Goal: Information Seeking & Learning: Learn about a topic

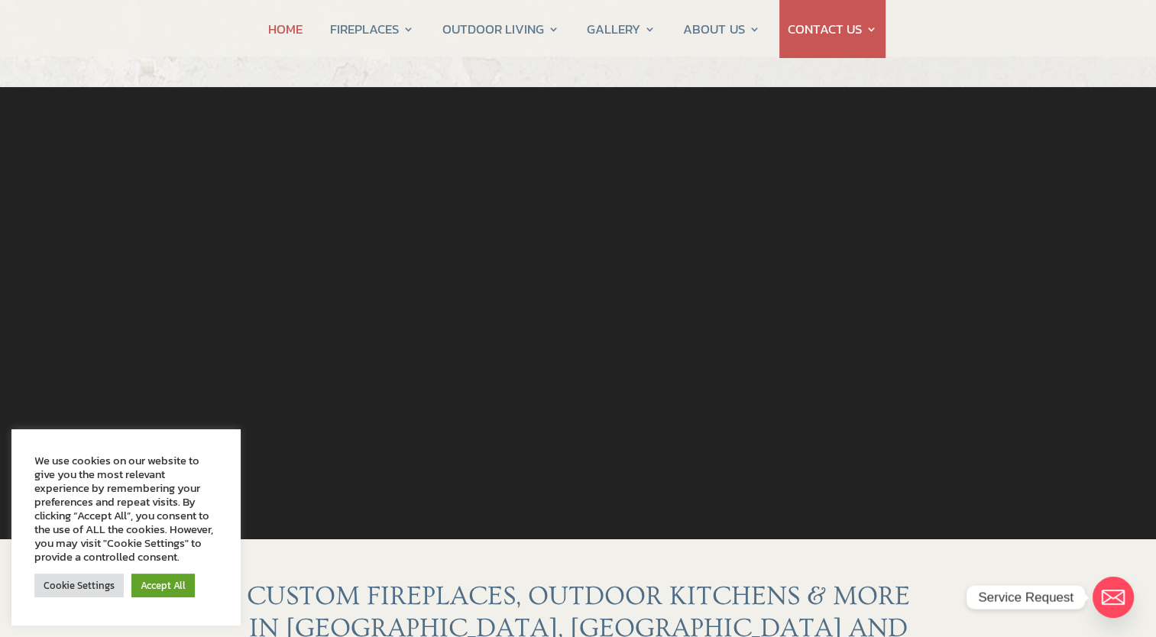
scroll to position [76, 0]
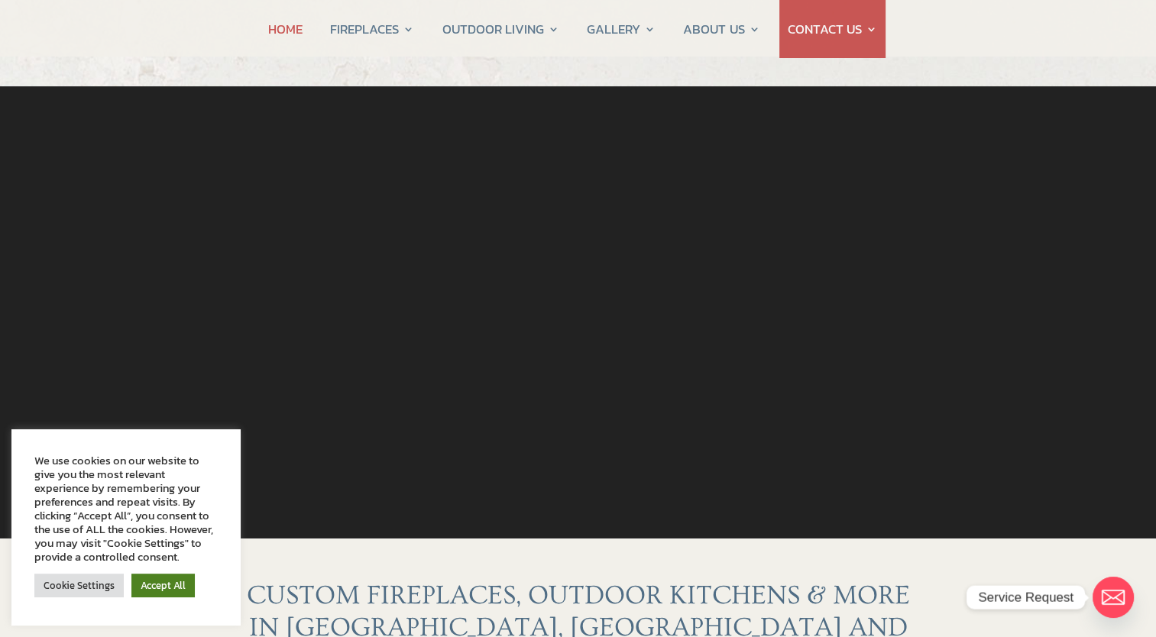
click at [169, 594] on link "Accept All" at bounding box center [162, 586] width 63 height 24
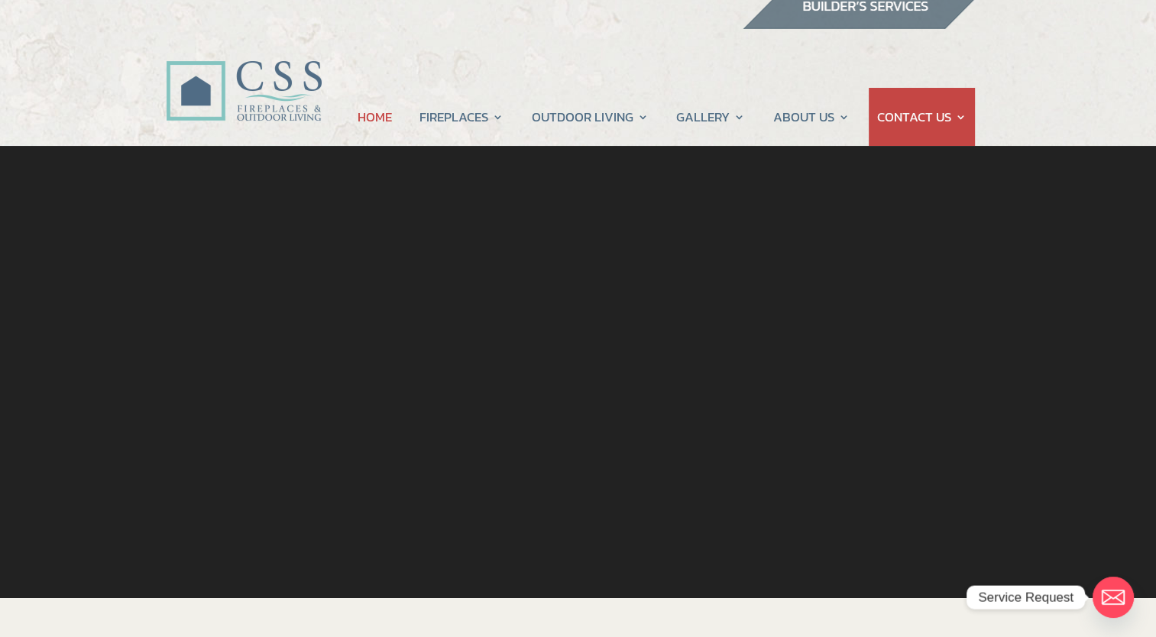
scroll to position [0, 0]
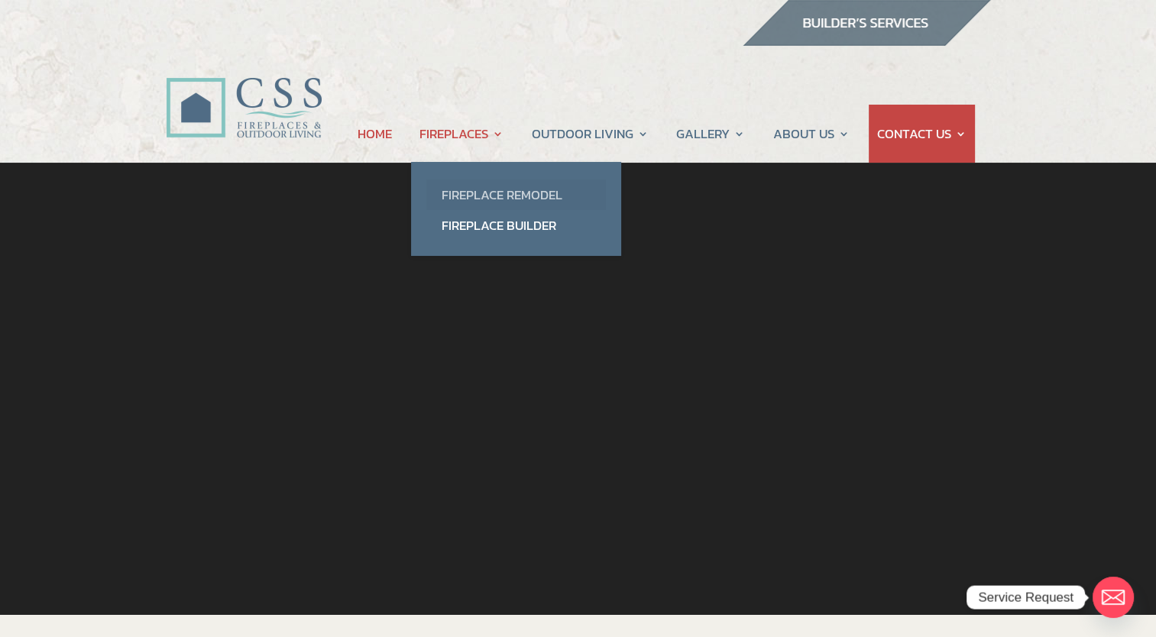
click at [477, 192] on link "Fireplace Remodel" at bounding box center [516, 195] width 180 height 31
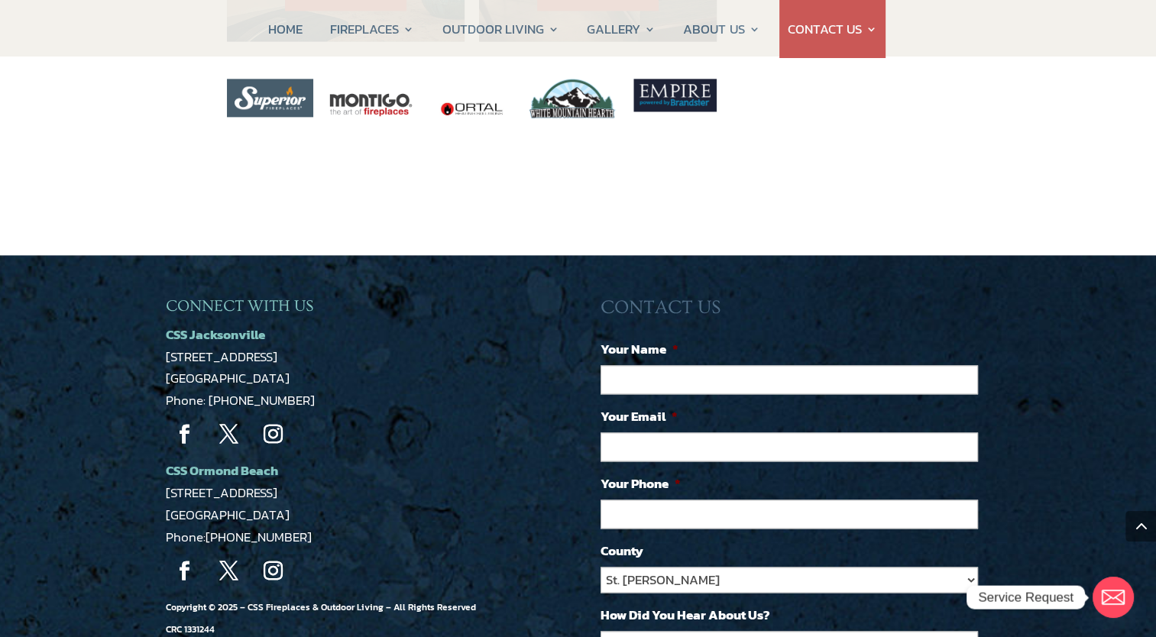
scroll to position [2064, 0]
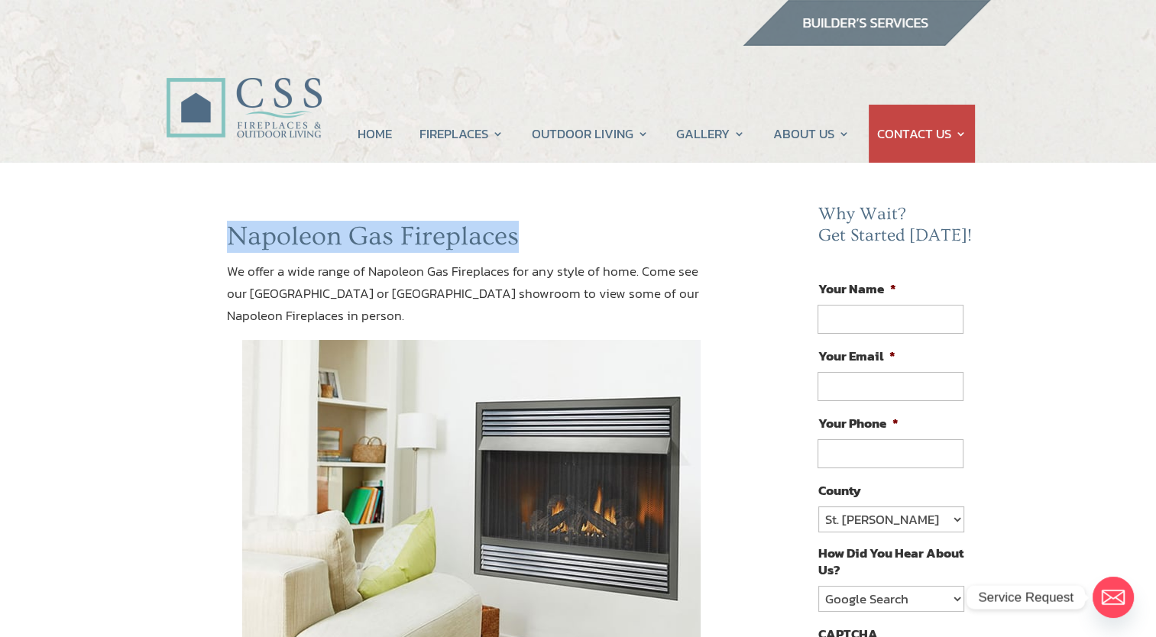
drag, startPoint x: 232, startPoint y: 240, endPoint x: 515, endPoint y: 234, distance: 282.8
click at [515, 234] on h1 "Napoleon Gas Fireplaces" at bounding box center [472, 241] width 491 height 40
drag, startPoint x: 515, startPoint y: 234, endPoint x: 498, endPoint y: 234, distance: 17.6
copy h1 "Napoleon Gas Fireplaces"
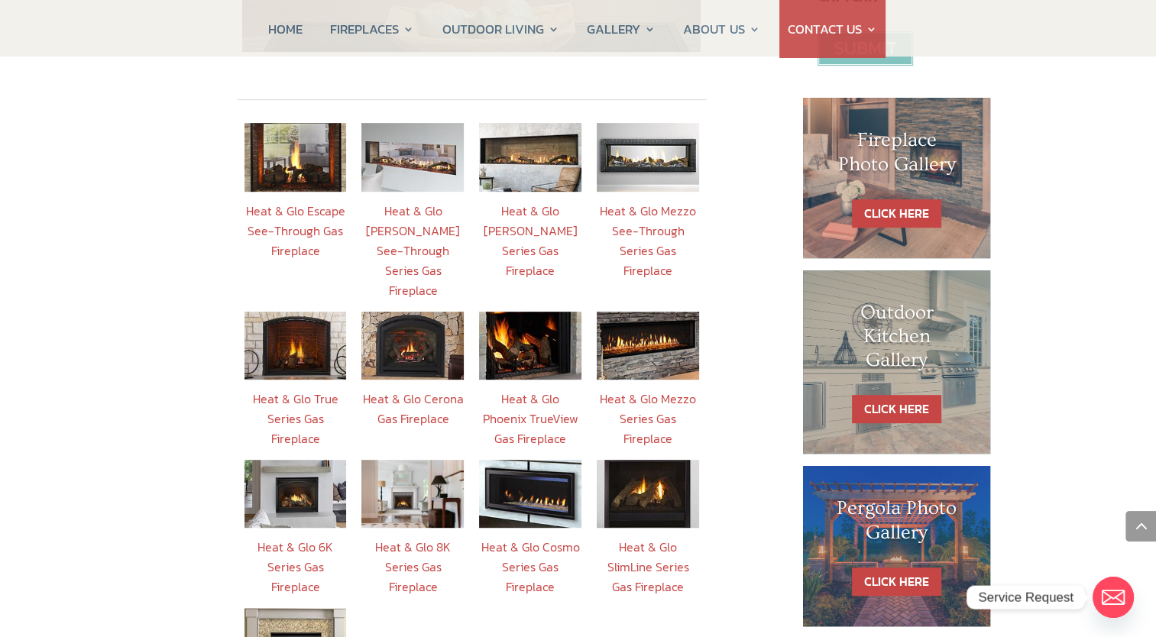
scroll to position [611, 0]
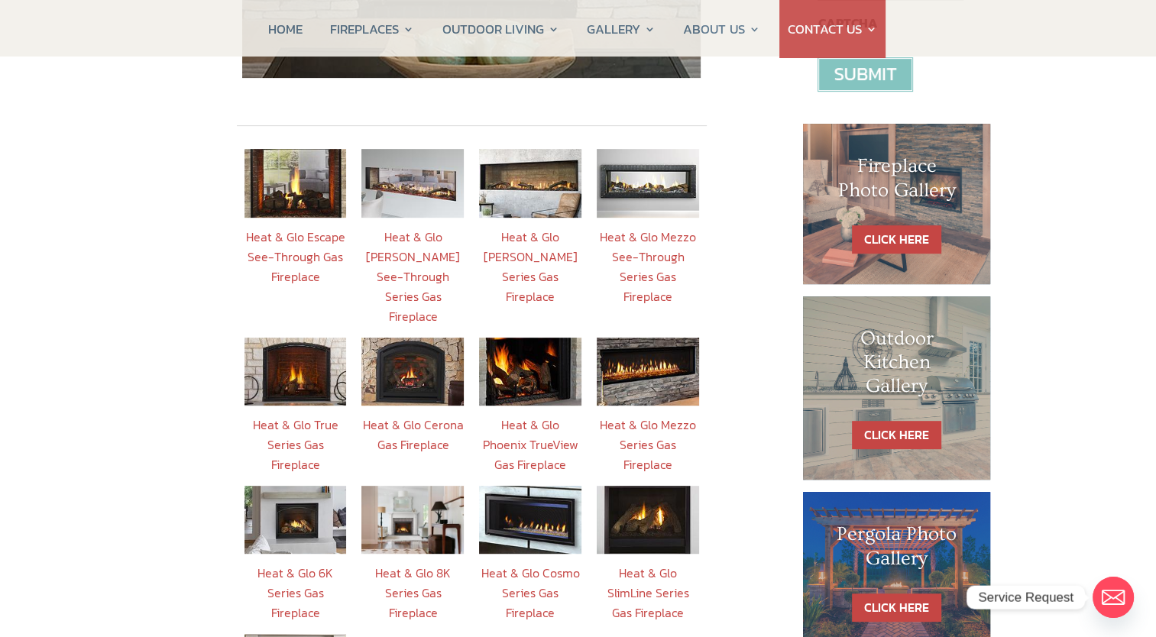
click at [528, 416] on link "Heat & Glo Phoenix TrueView Gas Fireplace" at bounding box center [531, 445] width 96 height 58
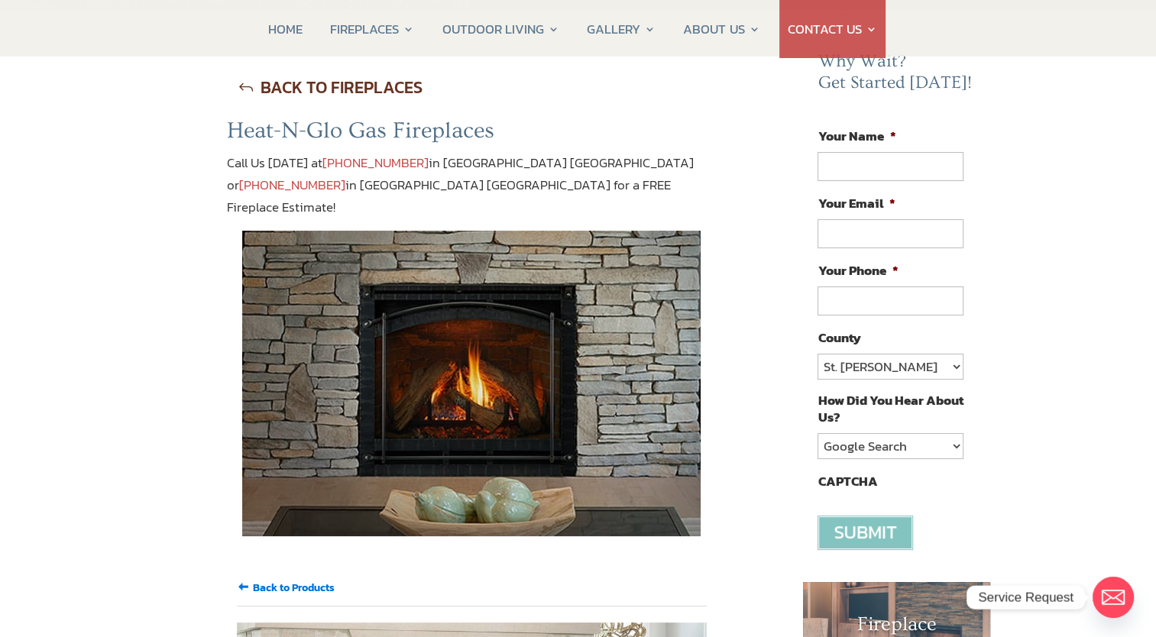
scroll to position [153, 0]
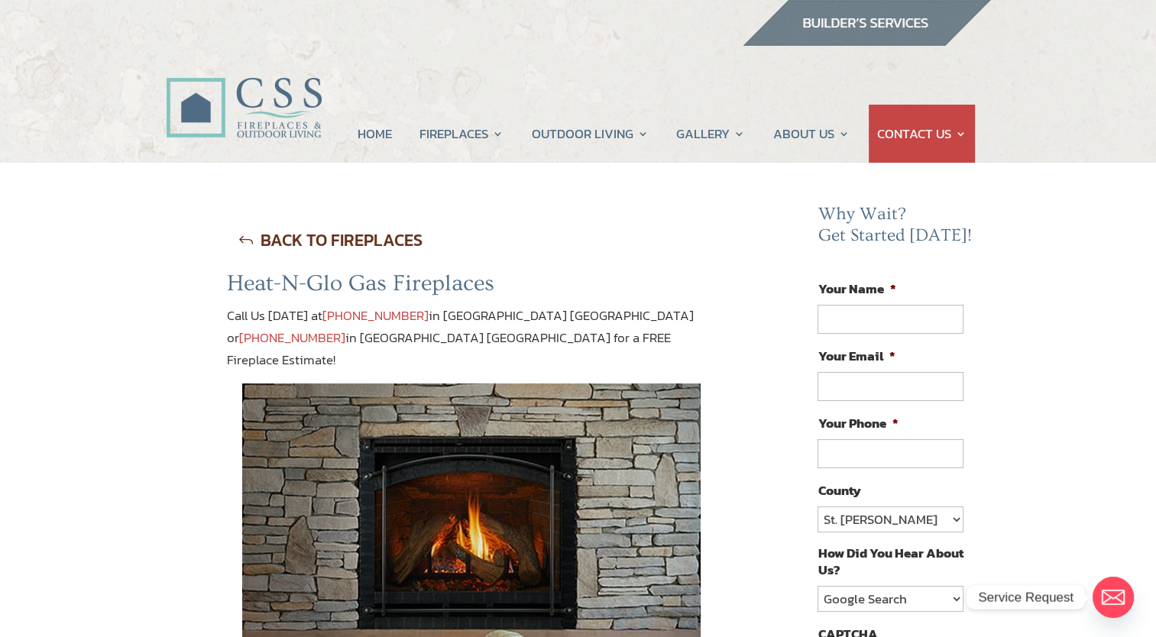
click at [297, 242] on link "BACK TO FIREPLACES" at bounding box center [330, 240] width 207 height 39
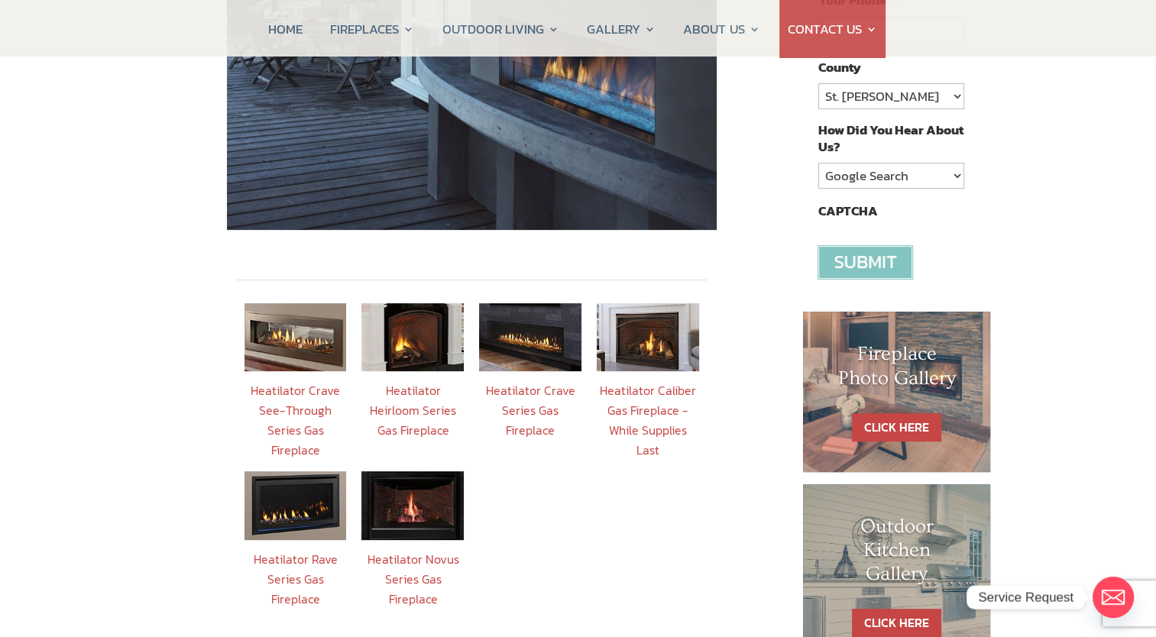
scroll to position [459, 0]
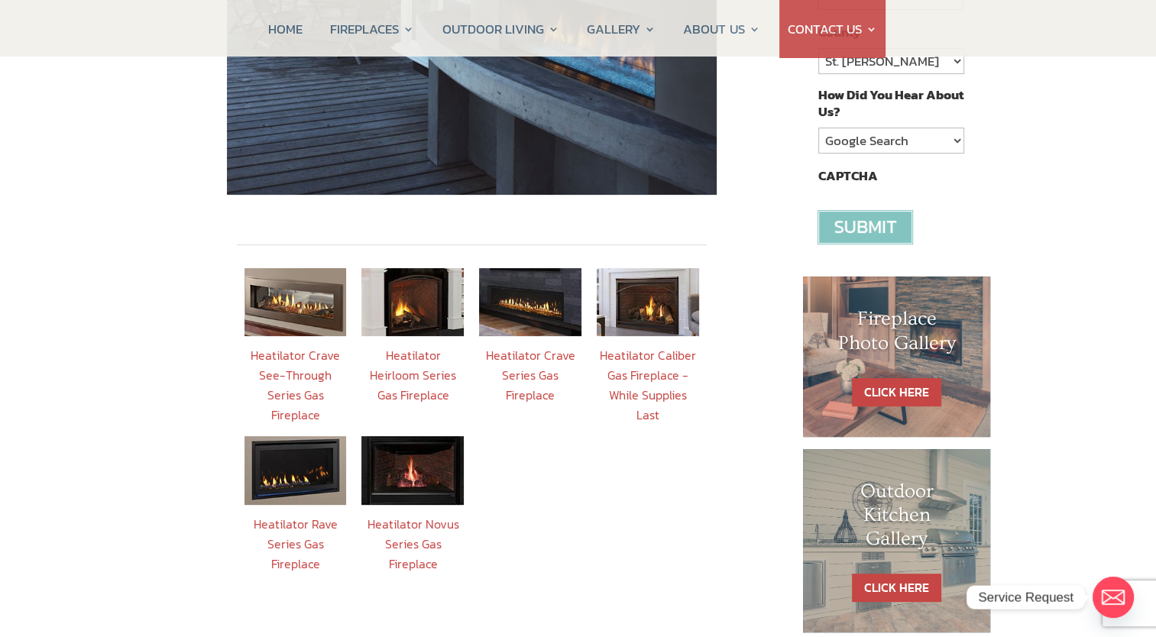
click at [660, 352] on link "Heatilator Caliber Gas Fireplace - While Supplies Last" at bounding box center [648, 385] width 96 height 78
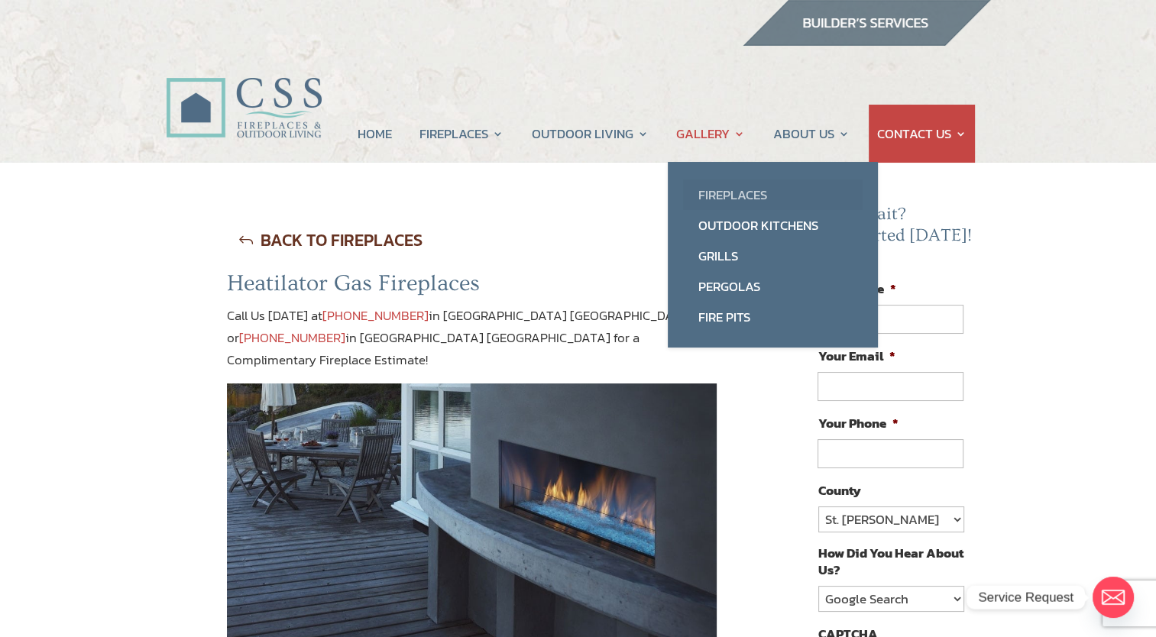
click at [731, 193] on link "Fireplaces" at bounding box center [773, 195] width 180 height 31
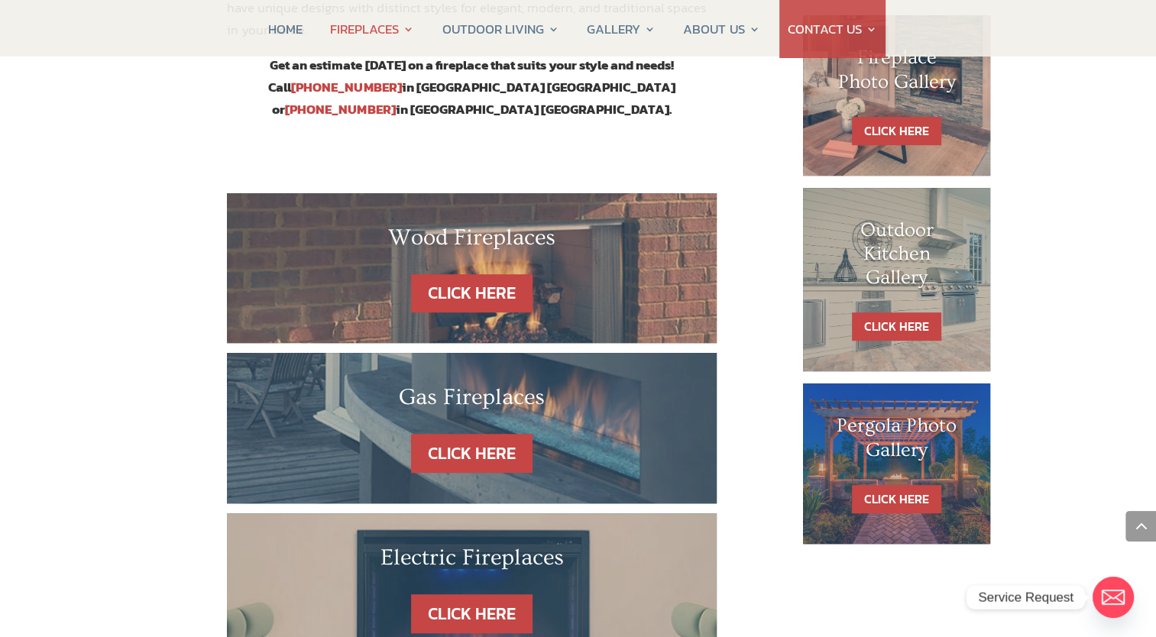
scroll to position [764, 0]
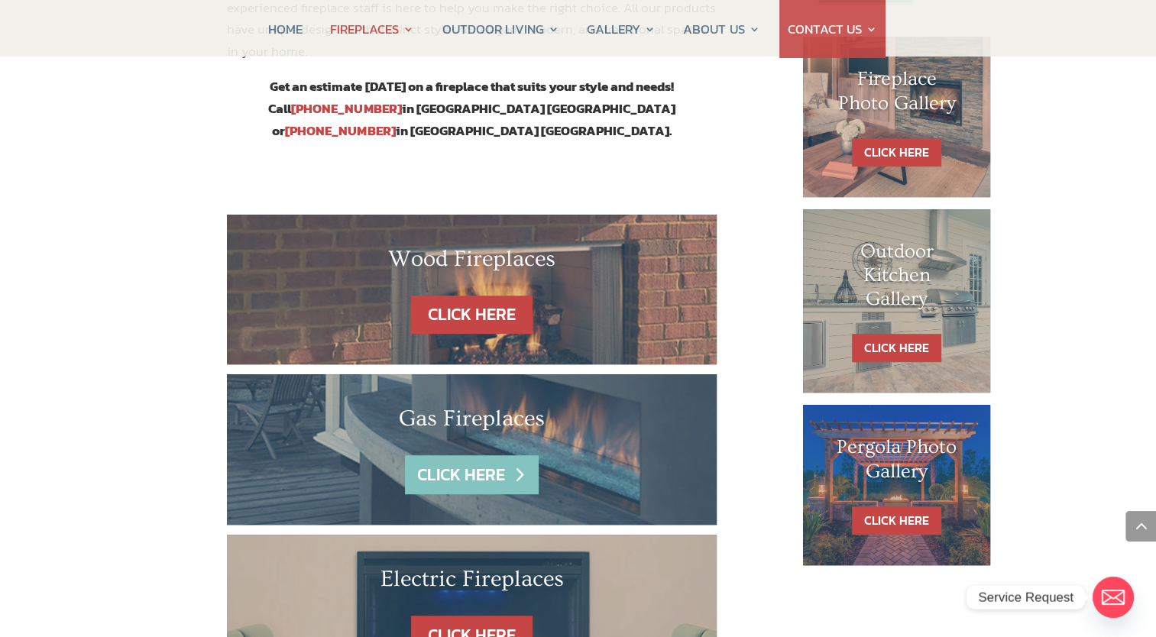
click at [471, 456] on link "CLICK HERE" at bounding box center [471, 475] width 133 height 39
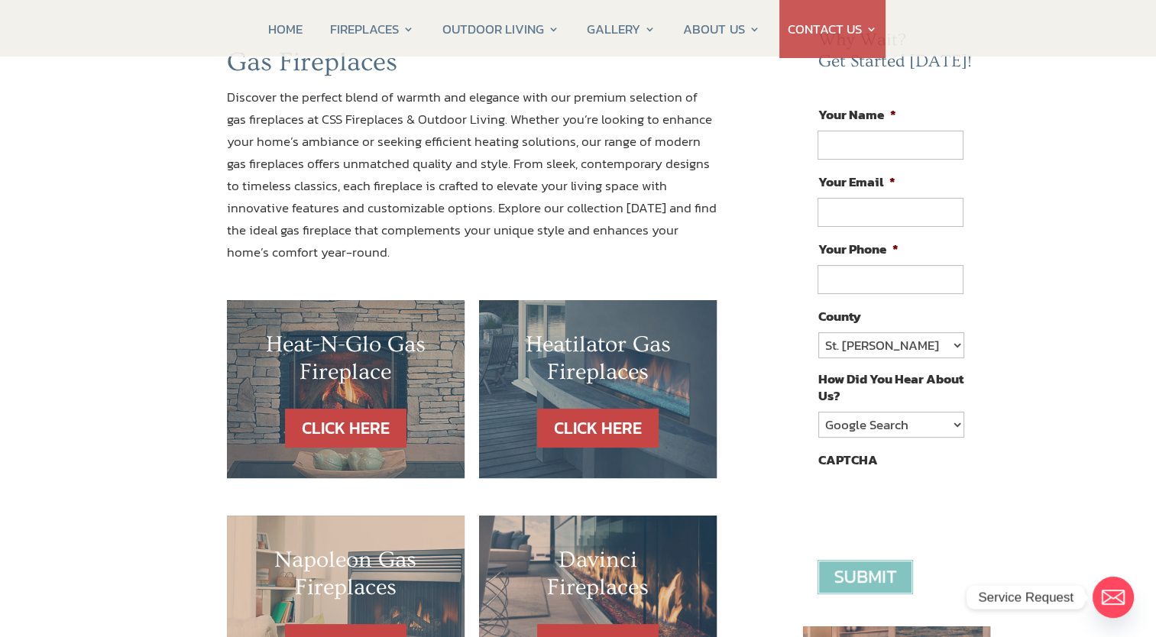
scroll to position [229, 0]
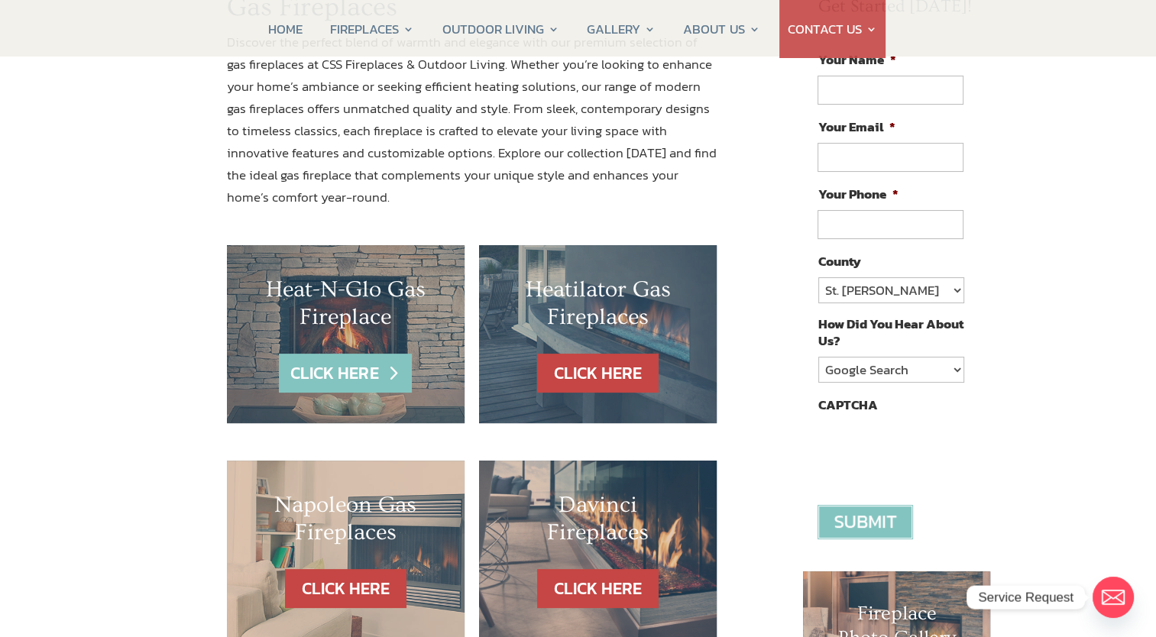
click at [332, 378] on link "CLICK HERE" at bounding box center [345, 373] width 133 height 39
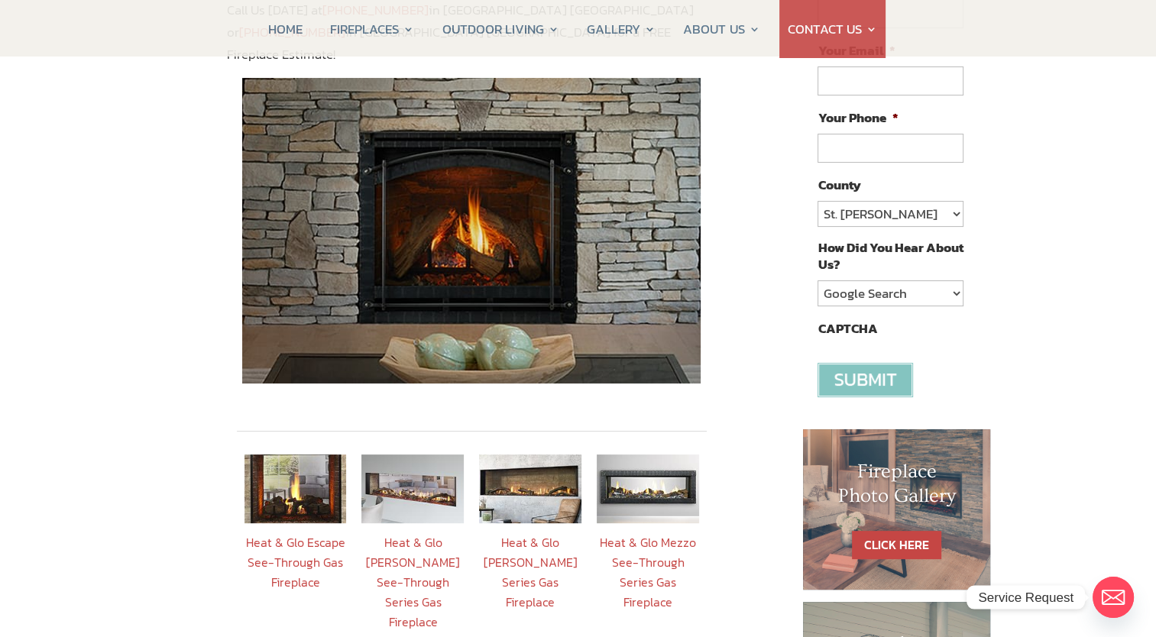
scroll to position [306, 0]
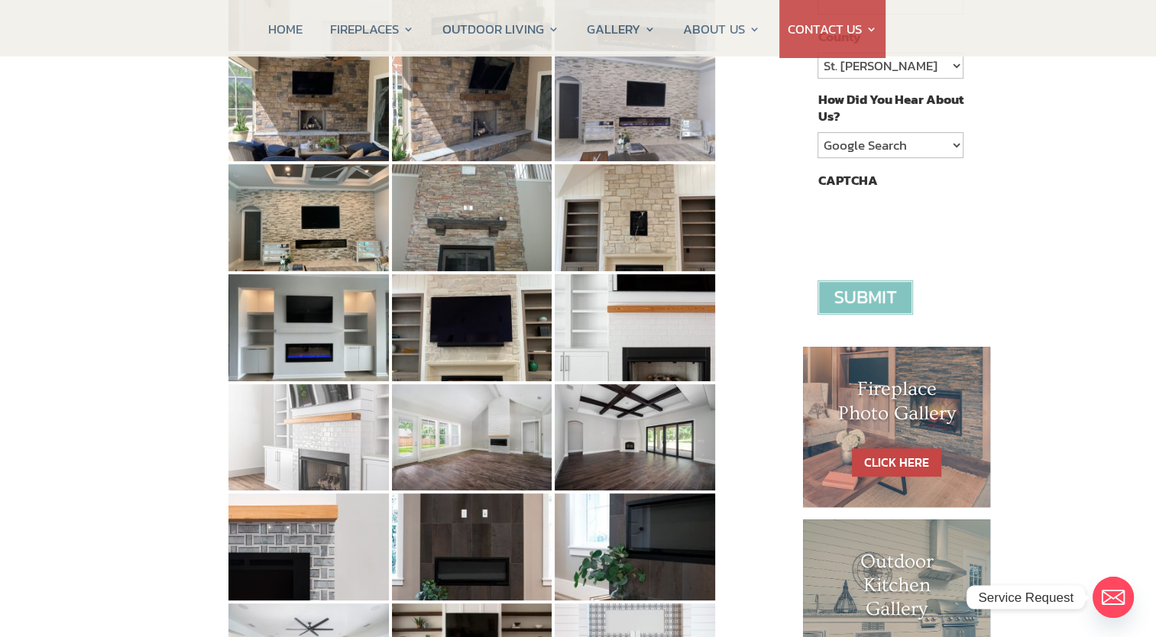
scroll to position [153, 0]
